Goal: Communication & Community: Answer question/provide support

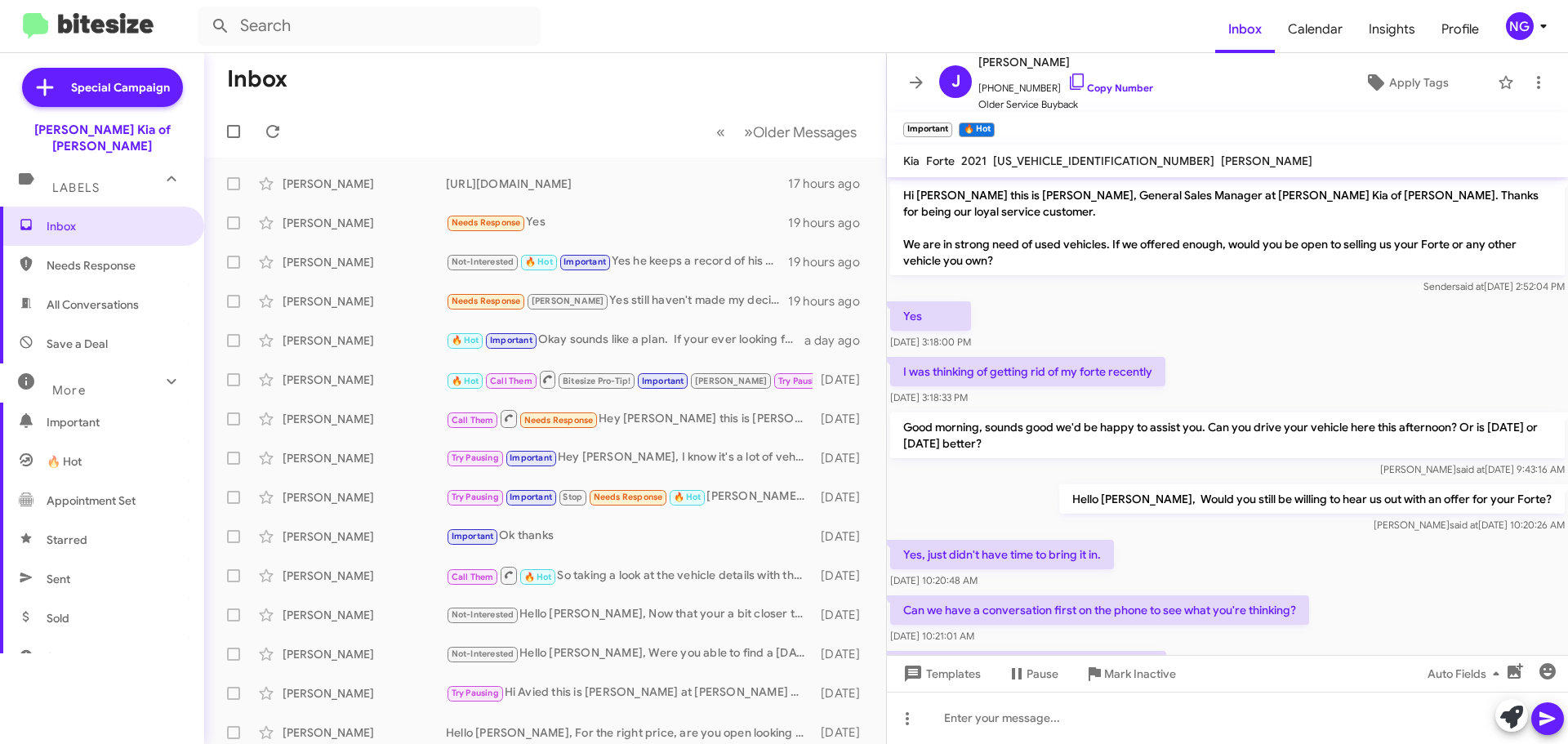
scroll to position [395, 0]
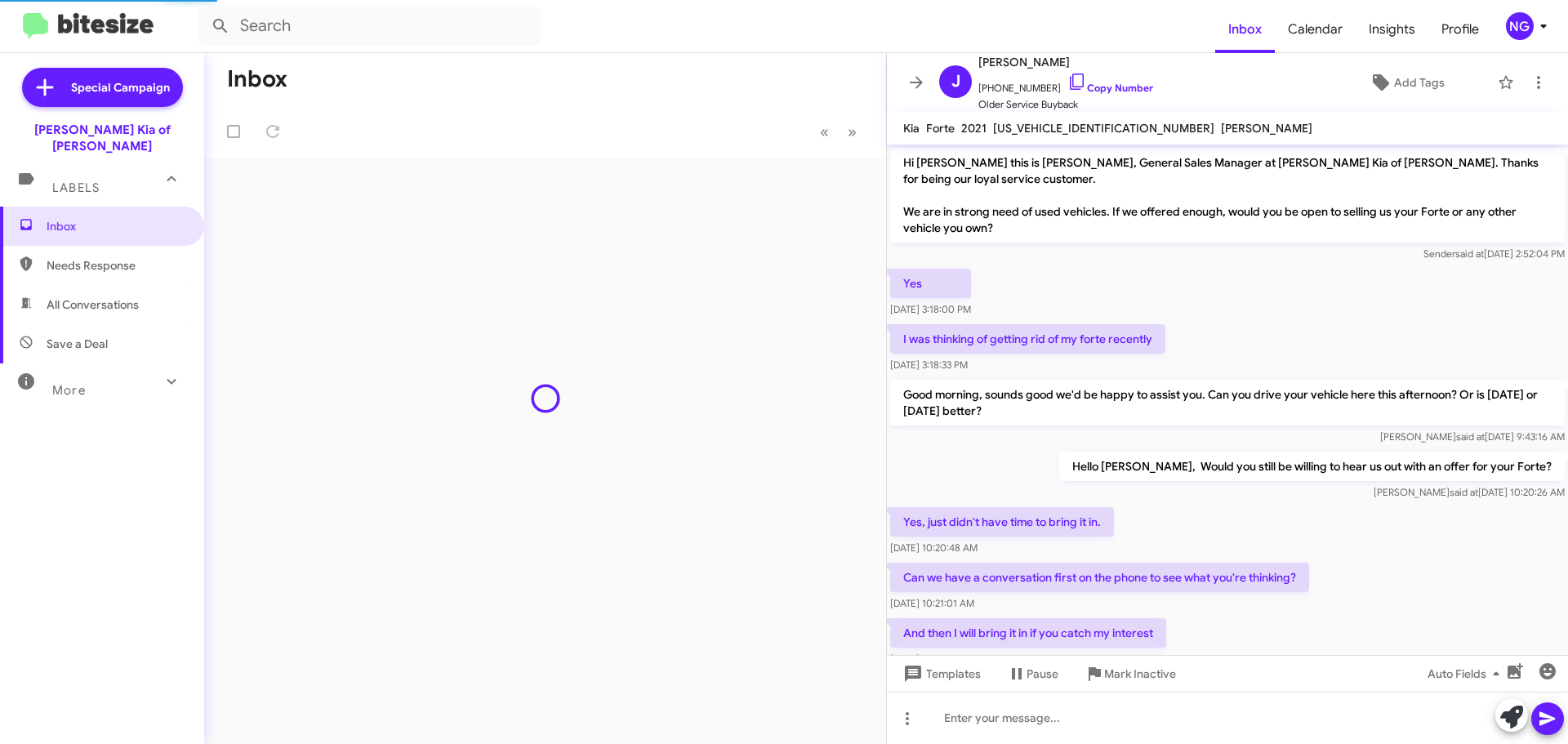
scroll to position [363, 0]
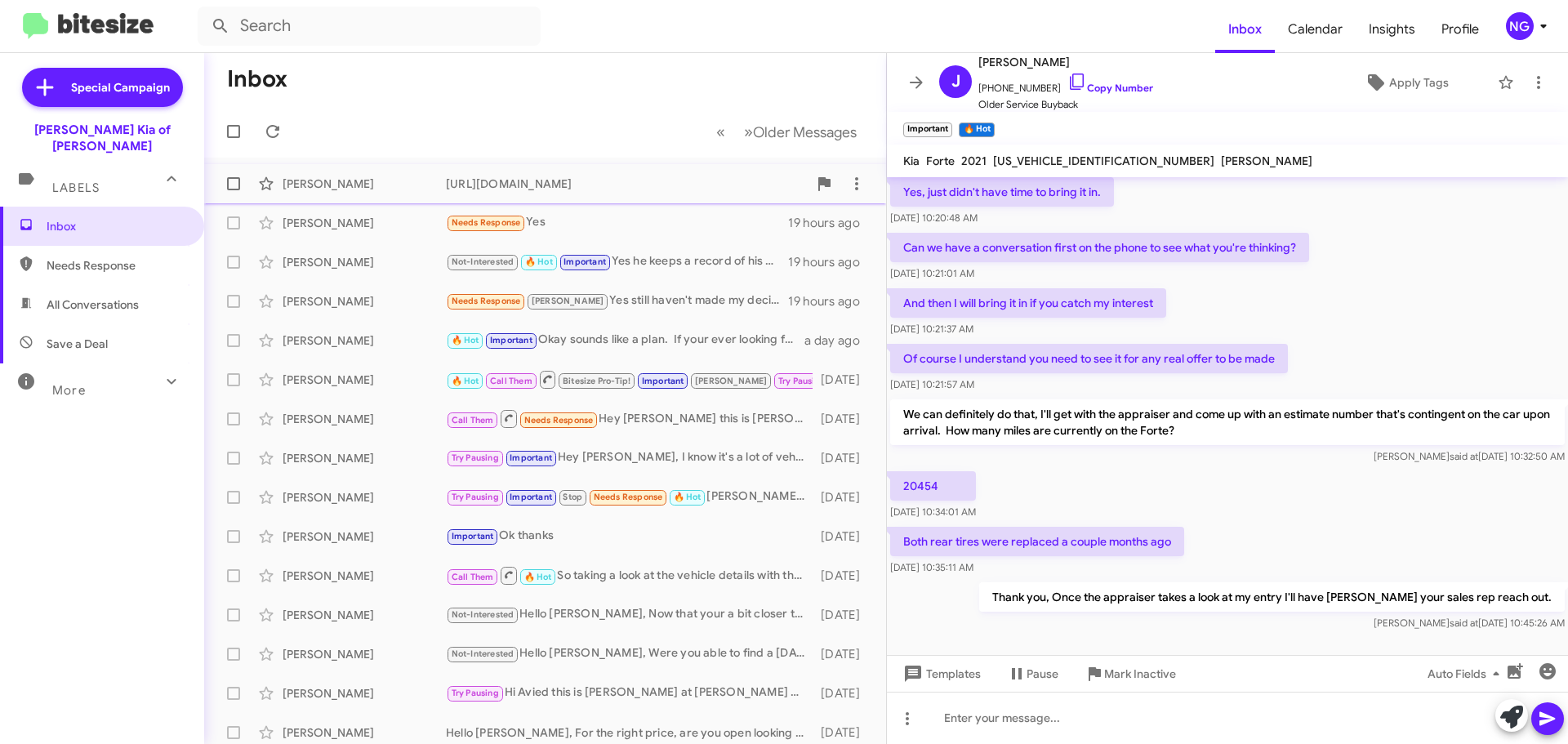
click at [522, 193] on div "George Segale https://www.nielsenkiaofnewton.com/used-inventory/index.htm 17 ho…" at bounding box center [545, 184] width 656 height 32
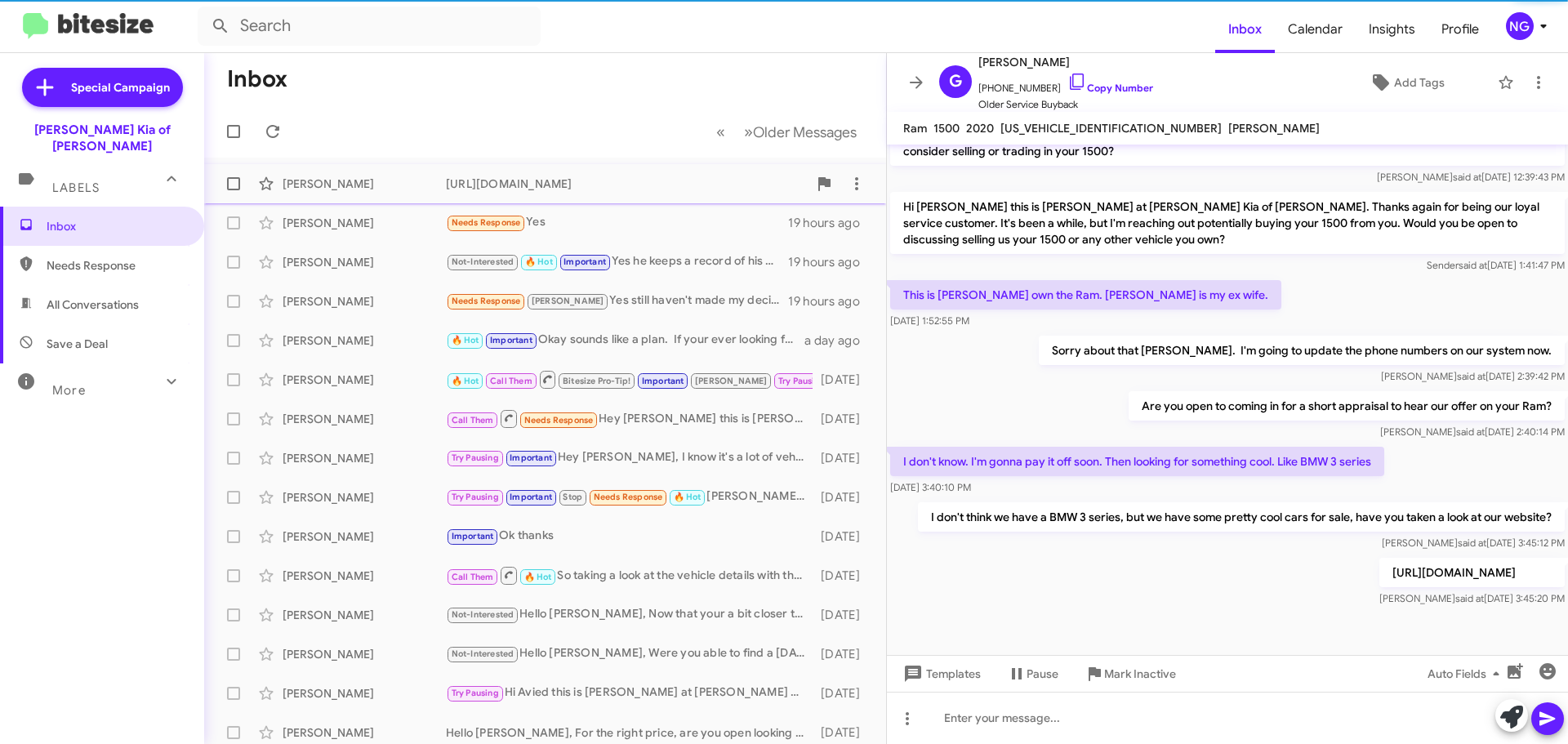
scroll to position [244, 0]
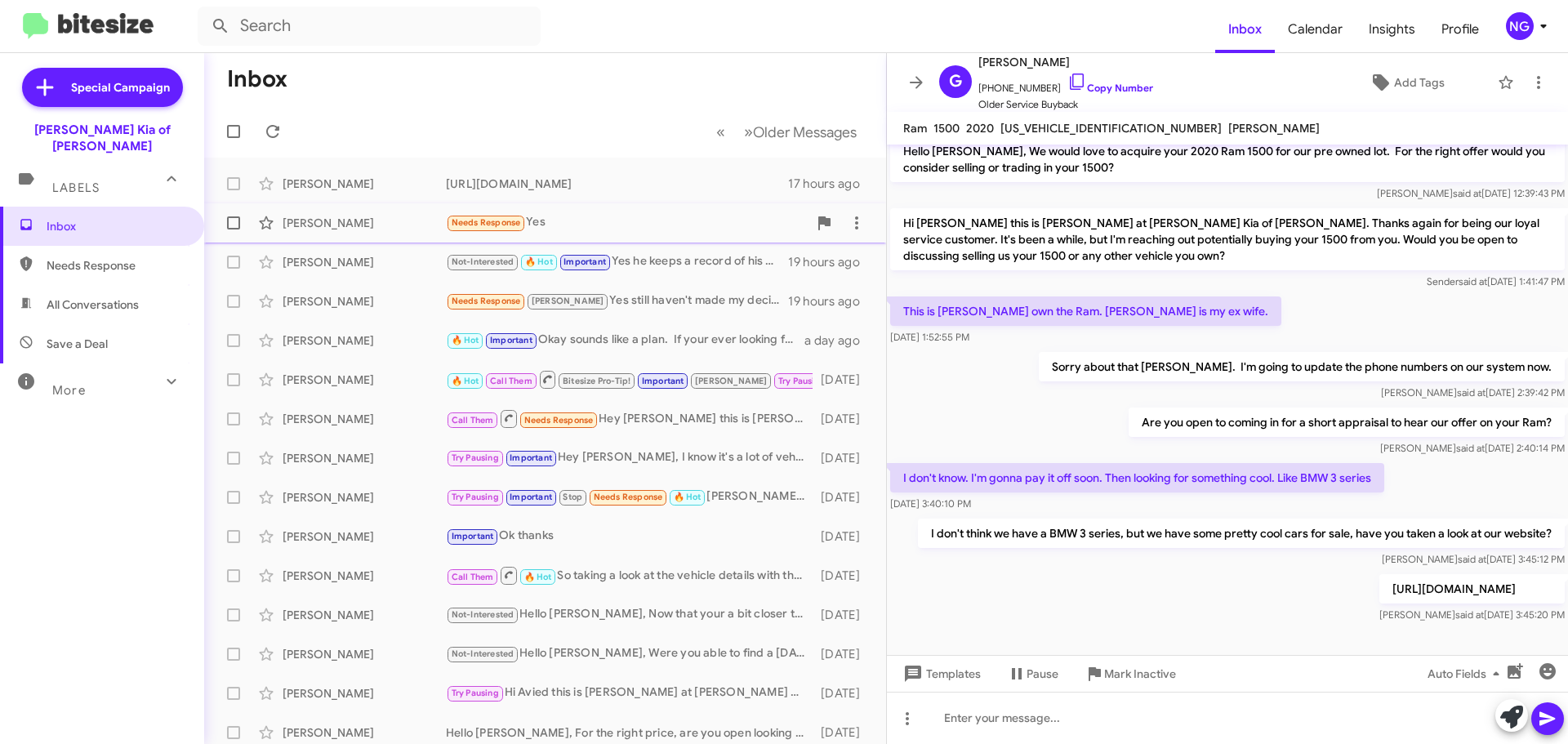
click at [545, 211] on div "Nicholas Katsock Needs Response Yes 19 hours ago" at bounding box center [545, 223] width 656 height 32
